Goal: Information Seeking & Learning: Understand process/instructions

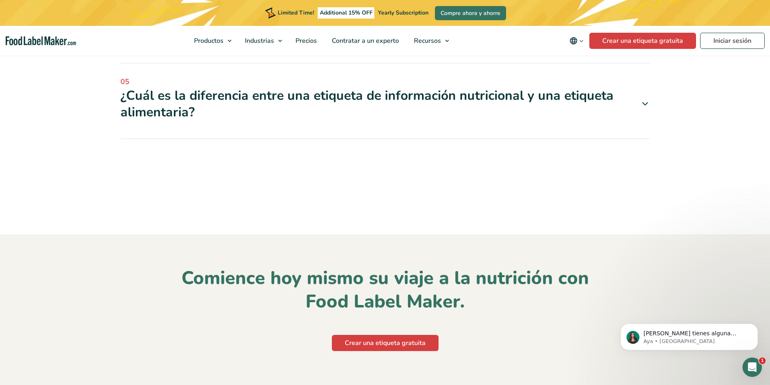
scroll to position [3216, 0]
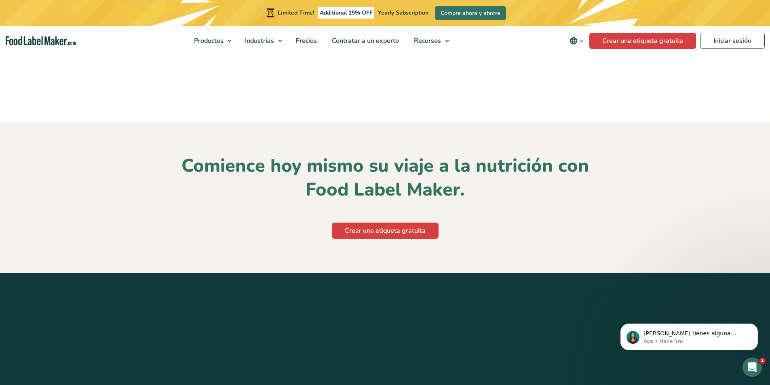
scroll to position [3301, 0]
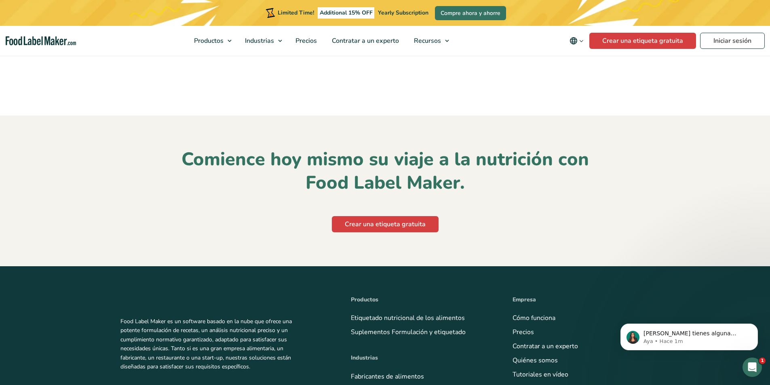
scroll to position [3349, 0]
